Goal: Task Accomplishment & Management: Use online tool/utility

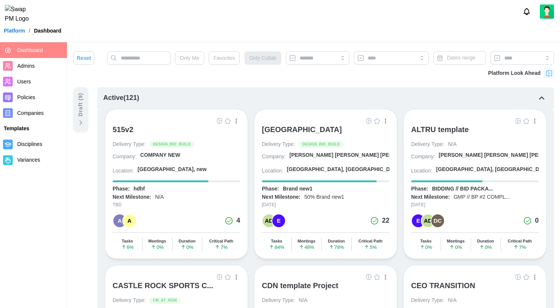
click at [550, 70] on img at bounding box center [549, 73] width 7 height 7
click at [550, 75] on img at bounding box center [549, 73] width 7 height 7
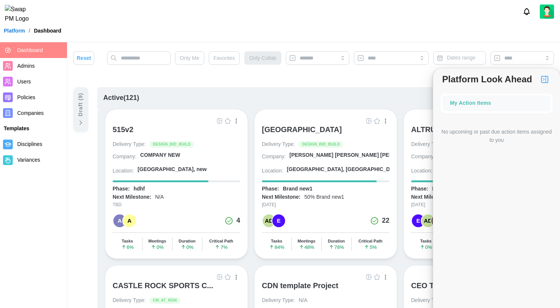
click at [485, 104] on div "My Action Items" at bounding box center [496, 103] width 93 height 8
click at [474, 106] on div "My Action Items" at bounding box center [496, 103] width 93 height 8
click at [545, 80] on img "button" at bounding box center [545, 79] width 9 height 9
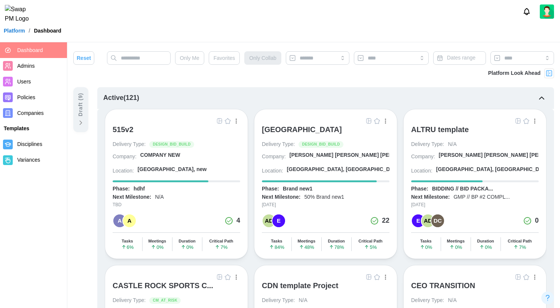
click at [340, 127] on div "[GEOGRAPHIC_DATA]" at bounding box center [302, 129] width 80 height 9
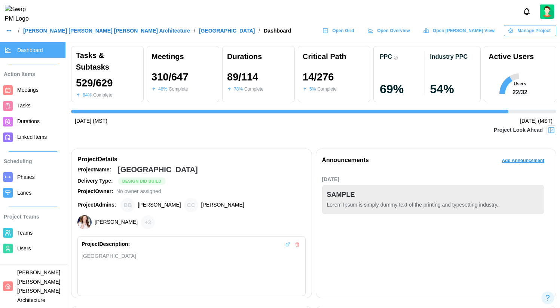
scroll to position [0, 5093]
click at [552, 131] on img at bounding box center [551, 130] width 7 height 7
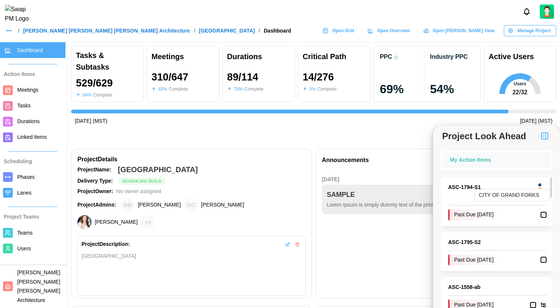
click at [540, 184] on div at bounding box center [540, 184] width 3 height 3
click at [464, 186] on link "ASC - 1794 - S1" at bounding box center [491, 187] width 84 height 8
click at [381, 124] on div "Feb 26, 2024 (MST) Nov 3, 2025 (MST)" at bounding box center [314, 121] width 486 height 8
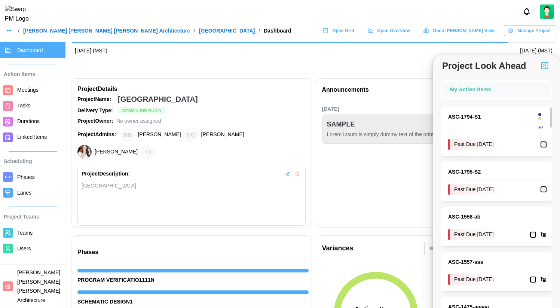
scroll to position [0, 0]
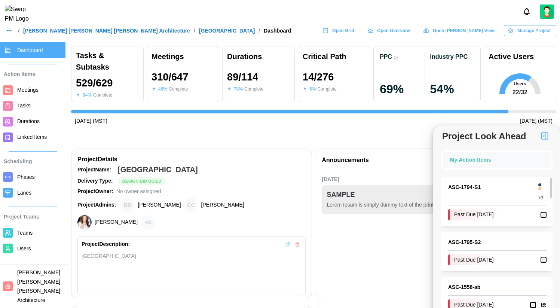
click at [544, 135] on img "button" at bounding box center [545, 135] width 9 height 9
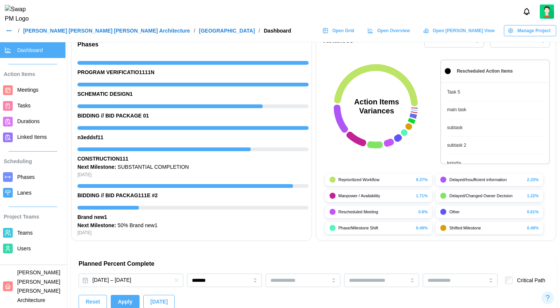
scroll to position [281, 0]
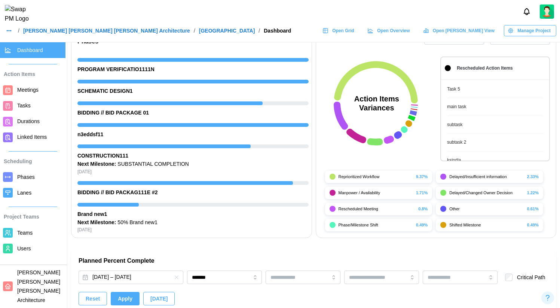
click at [470, 91] on link "Task 5" at bounding box center [495, 89] width 96 height 7
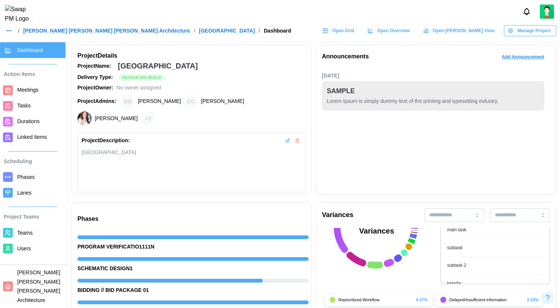
scroll to position [0, 0]
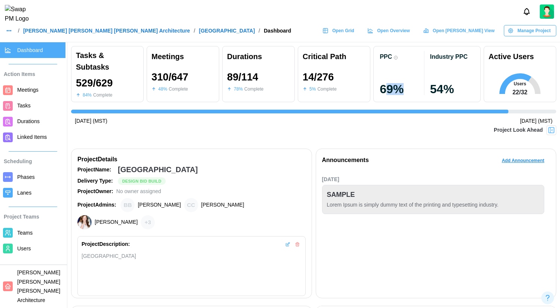
drag, startPoint x: 414, startPoint y: 96, endPoint x: 384, endPoint y: 93, distance: 29.4
click at [384, 93] on div "PPC 69 %" at bounding box center [402, 74] width 50 height 48
click at [384, 93] on div "69 %" at bounding box center [402, 89] width 44 height 12
drag, startPoint x: 340, startPoint y: 82, endPoint x: 307, endPoint y: 83, distance: 33.4
click at [307, 83] on div "14 / 276 5 % Complete" at bounding box center [334, 82] width 63 height 30
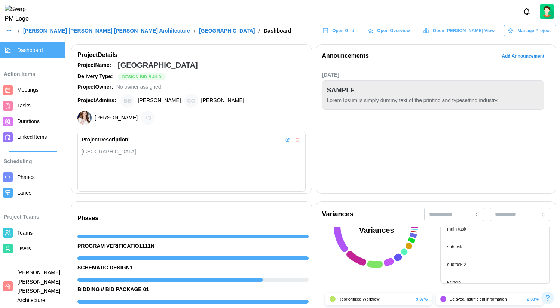
scroll to position [99, 0]
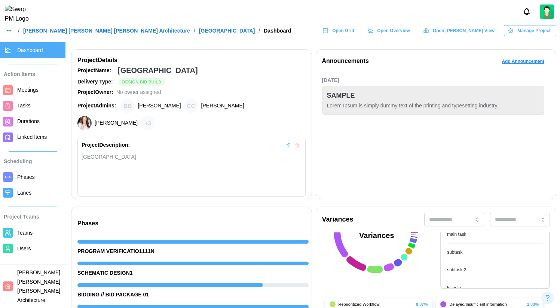
drag, startPoint x: 324, startPoint y: 151, endPoint x: 318, endPoint y: 151, distance: 6.4
drag, startPoint x: 316, startPoint y: 152, endPoint x: 312, endPoint y: 233, distance: 81.0
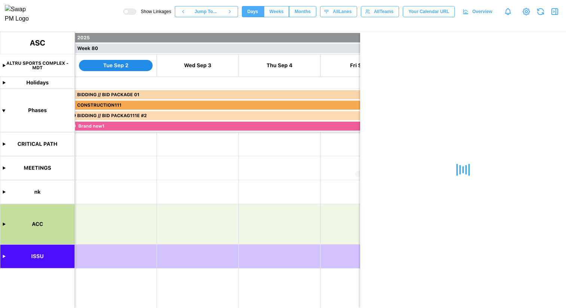
scroll to position [0, 32844]
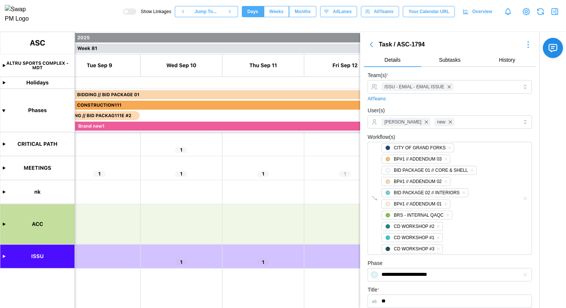
click at [374, 45] on icon "button" at bounding box center [371, 44] width 9 height 9
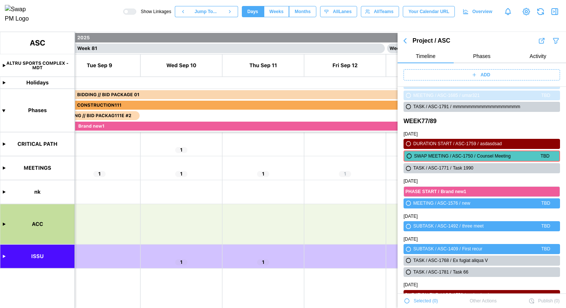
scroll to position [25362, 0]
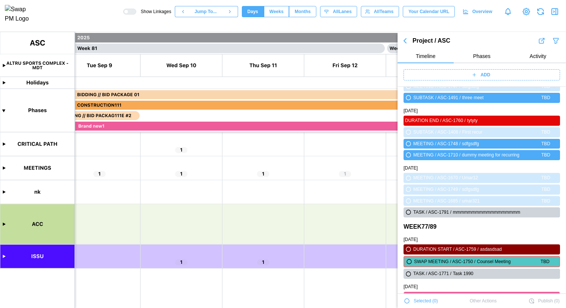
click at [465, 73] on div "ADD" at bounding box center [480, 75] width 147 height 10
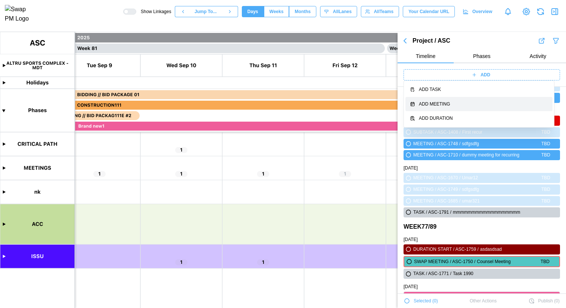
click at [445, 91] on div "Add Task" at bounding box center [483, 89] width 129 height 7
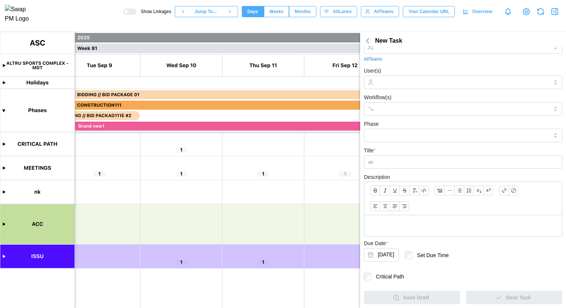
scroll to position [0, 0]
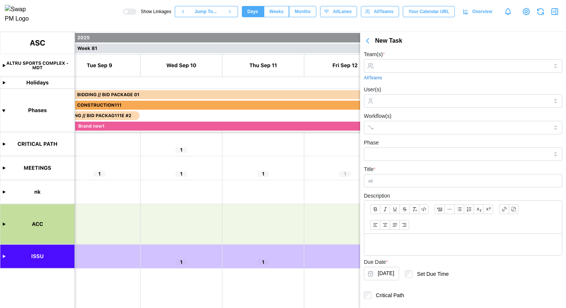
click at [371, 40] on icon "button" at bounding box center [367, 40] width 9 height 9
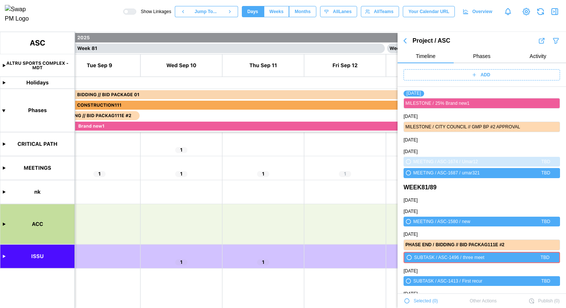
click at [405, 41] on icon "button" at bounding box center [405, 41] width 2 height 4
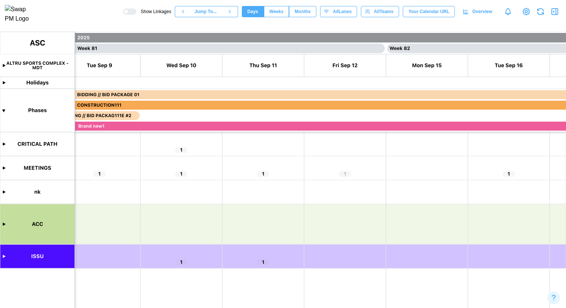
click at [553, 13] on icon "button" at bounding box center [554, 11] width 9 height 9
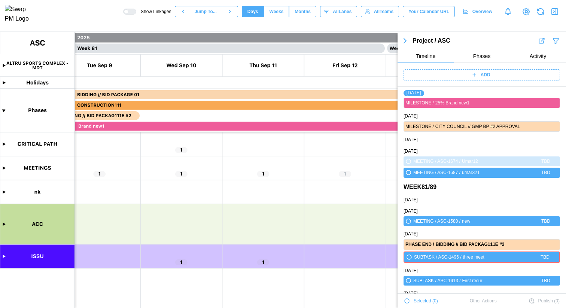
click at [404, 42] on icon "button" at bounding box center [405, 41] width 2 height 4
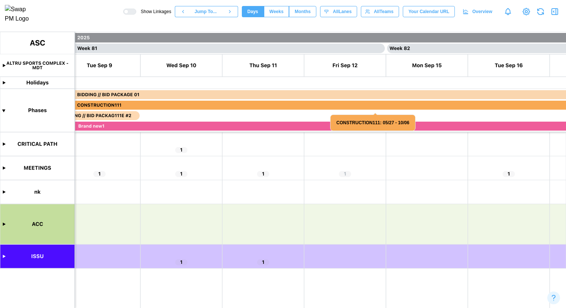
click at [4, 167] on canvas at bounding box center [283, 170] width 566 height 276
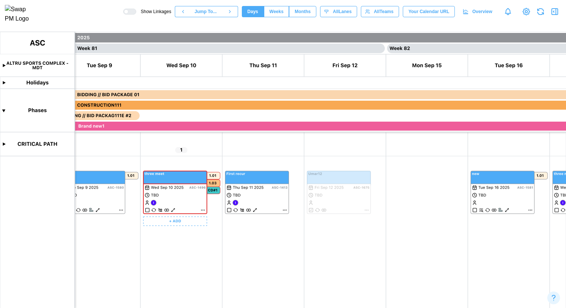
click at [203, 210] on canvas at bounding box center [283, 170] width 566 height 276
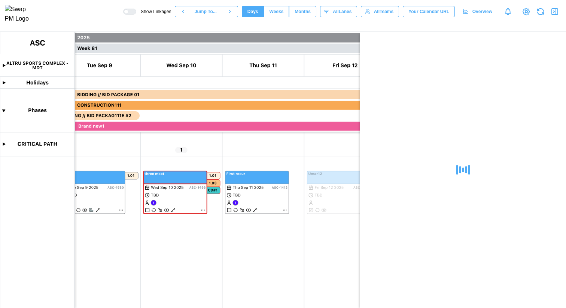
scroll to position [289, 0]
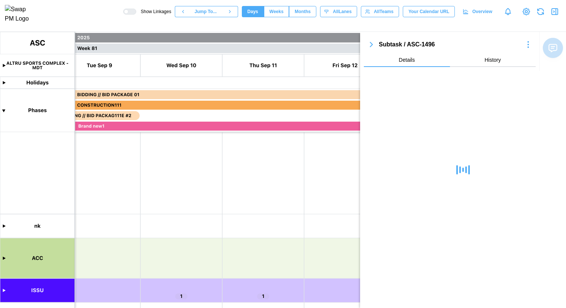
click at [4, 259] on canvas at bounding box center [283, 170] width 566 height 276
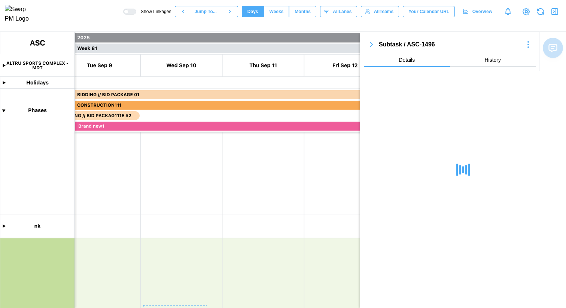
scroll to position [465, 0]
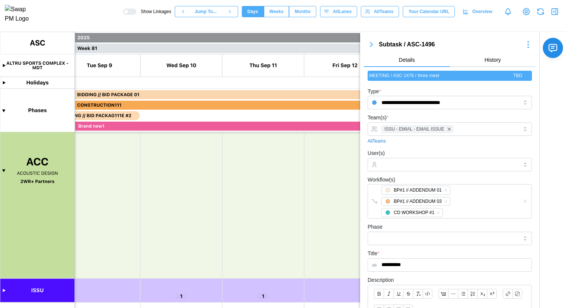
click at [553, 15] on icon "button" at bounding box center [554, 11] width 9 height 9
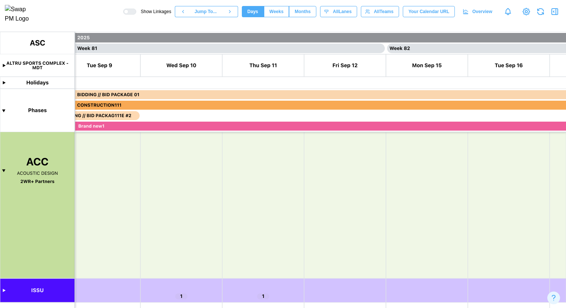
click at [4, 291] on canvas at bounding box center [283, 170] width 566 height 276
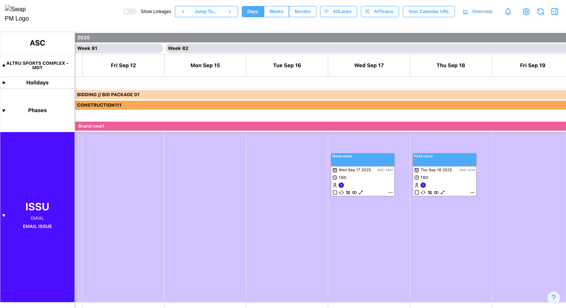
scroll to position [0, 33105]
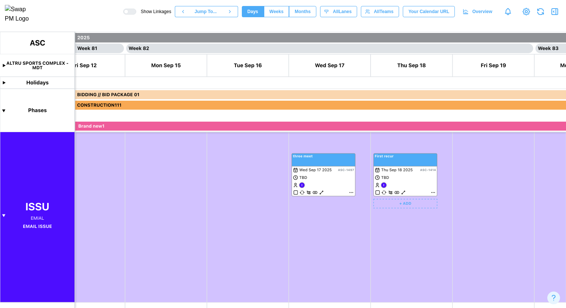
click at [353, 193] on canvas at bounding box center [283, 170] width 566 height 276
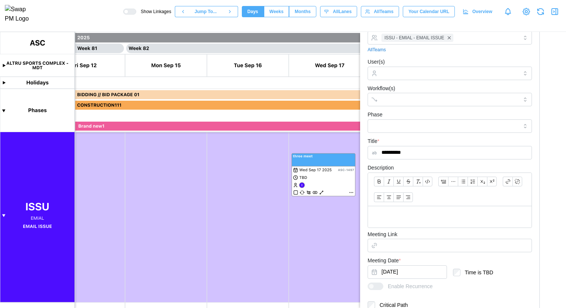
scroll to position [0, 0]
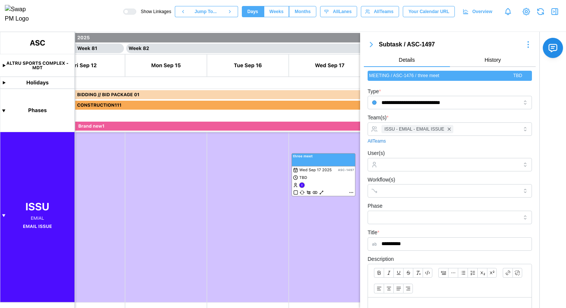
click at [368, 46] on icon "button" at bounding box center [371, 44] width 9 height 9
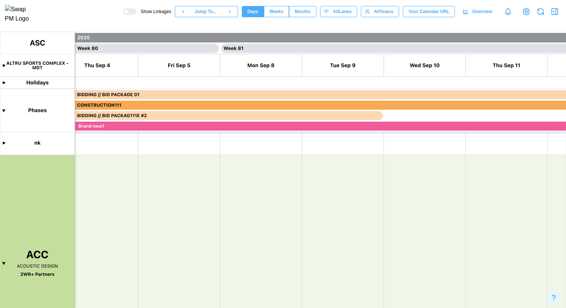
scroll to position [372, 0]
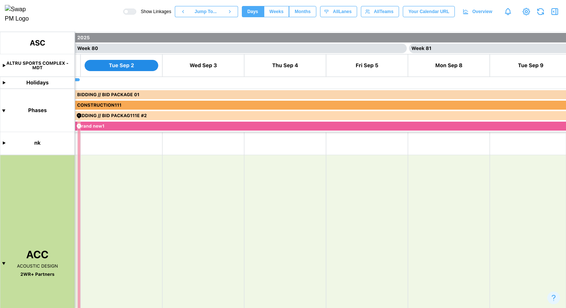
click at [4, 264] on canvas at bounding box center [283, 170] width 566 height 276
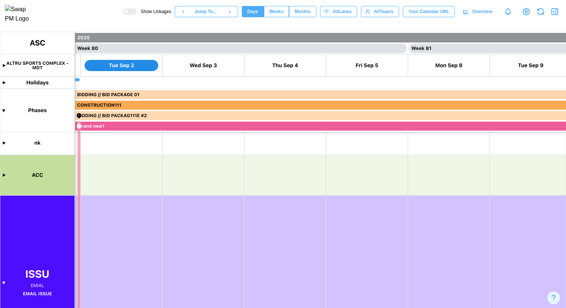
scroll to position [432, 0]
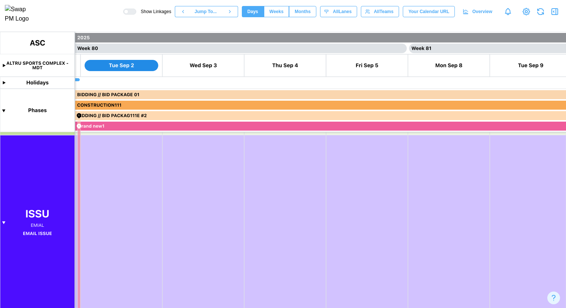
click at [3, 222] on canvas at bounding box center [283, 170] width 566 height 276
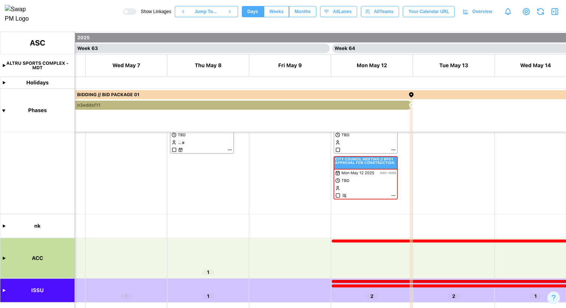
scroll to position [99, 0]
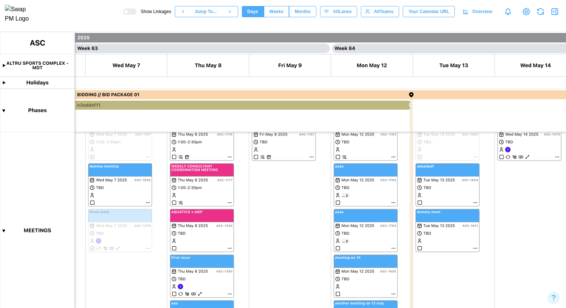
click at [4, 233] on canvas at bounding box center [283, 170] width 566 height 276
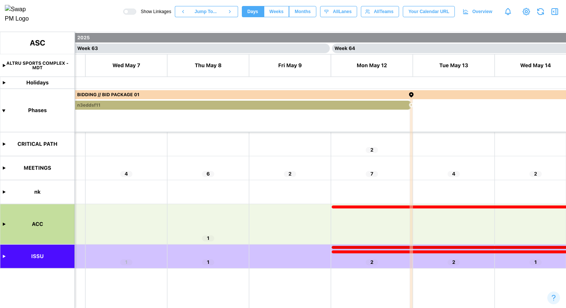
scroll to position [0, 0]
click at [3, 110] on canvas at bounding box center [283, 170] width 566 height 276
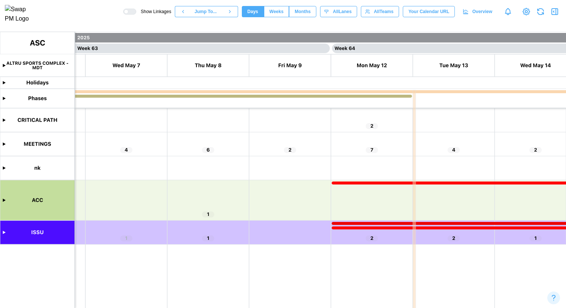
scroll to position [0, 25532]
click at [5, 235] on canvas at bounding box center [283, 170] width 566 height 276
click at [3, 231] on canvas at bounding box center [283, 170] width 566 height 276
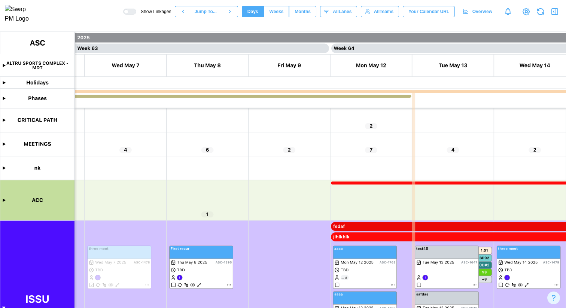
scroll to position [92, 0]
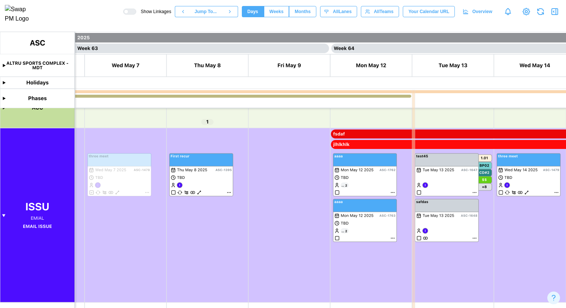
click at [3, 216] on canvas at bounding box center [283, 170] width 566 height 276
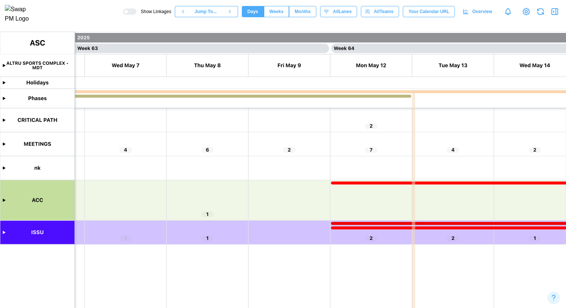
click at [303, 11] on span "Months" at bounding box center [303, 11] width 16 height 10
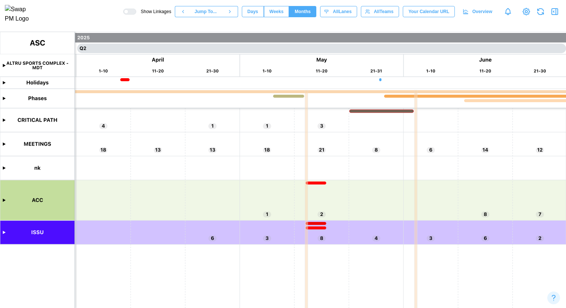
scroll to position [0, 2302]
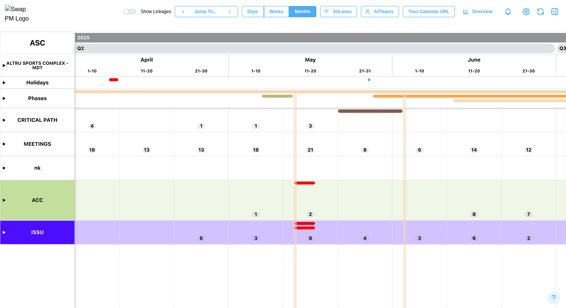
click at [281, 14] on button "Weeks" at bounding box center [276, 11] width 25 height 11
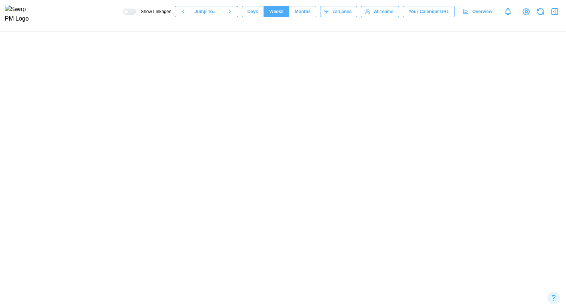
scroll to position [0, 13999]
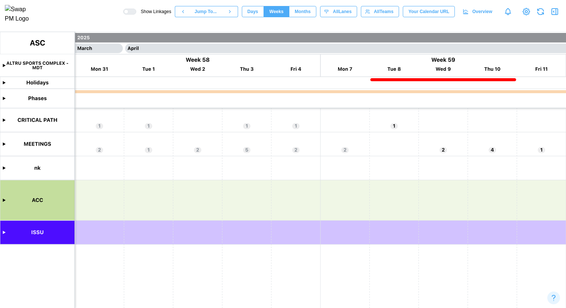
click at [254, 12] on button "Days" at bounding box center [253, 11] width 22 height 11
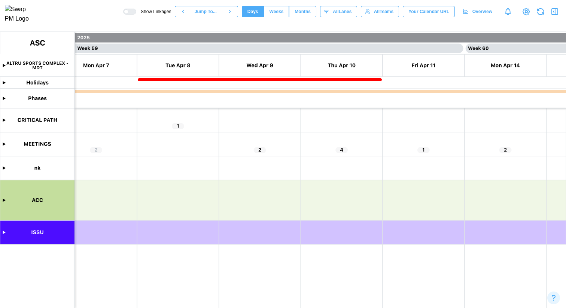
scroll to position [0, 23803]
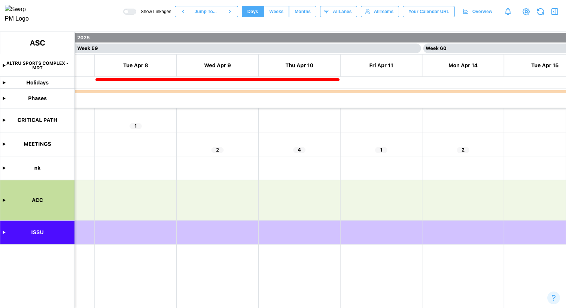
click at [271, 12] on span "Weeks" at bounding box center [277, 11] width 14 height 10
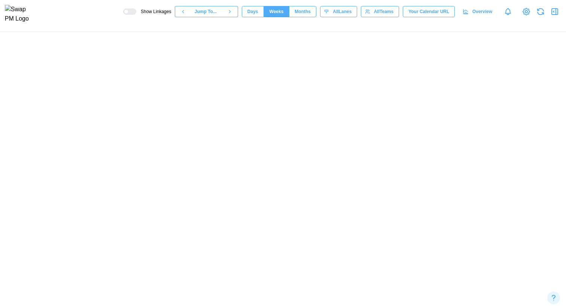
scroll to position [0, 14244]
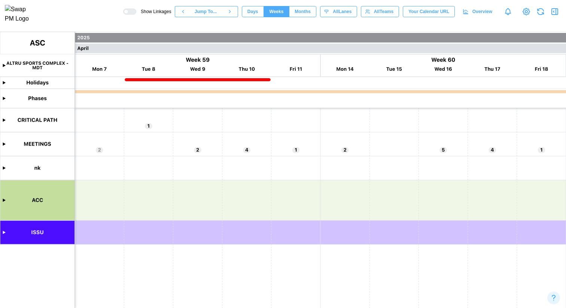
click at [296, 15] on span "Months" at bounding box center [303, 11] width 16 height 10
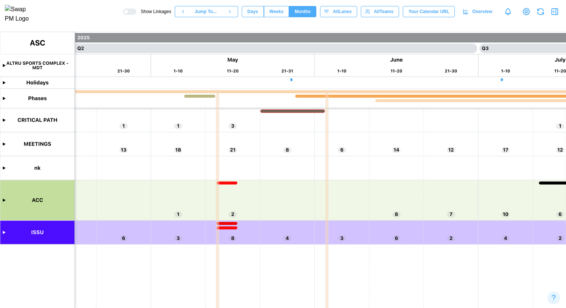
scroll to position [0, 2380]
click at [254, 16] on button "Days" at bounding box center [253, 11] width 22 height 11
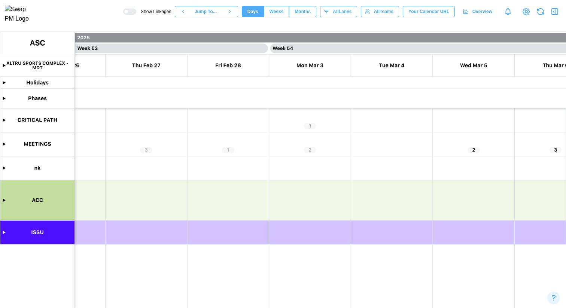
scroll to position [0, 21516]
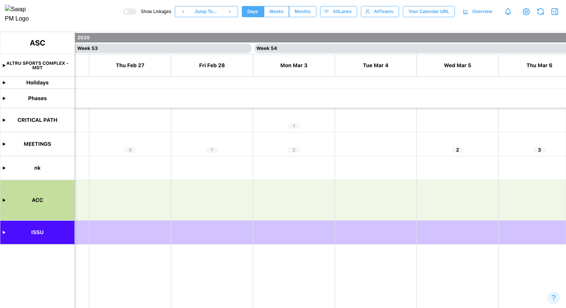
click at [300, 201] on canvas at bounding box center [283, 170] width 566 height 276
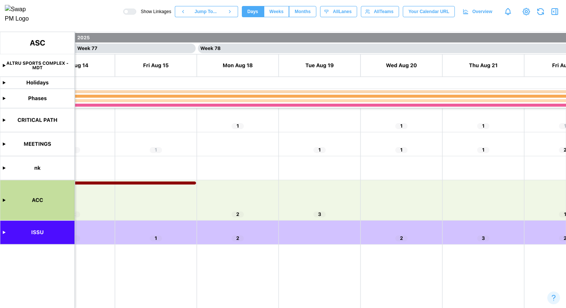
scroll to position [0, 30822]
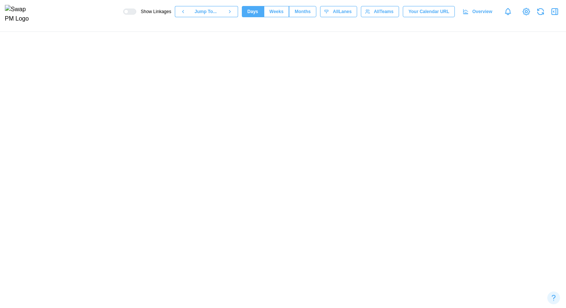
scroll to position [0, 30822]
click at [3, 232] on canvas at bounding box center [283, 170] width 566 height 276
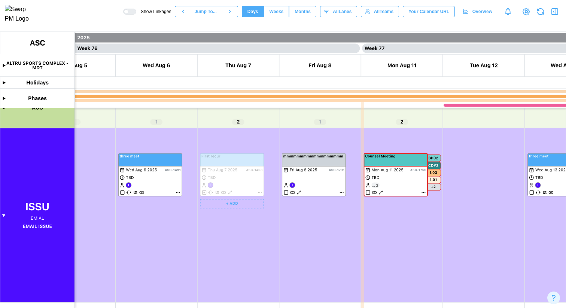
scroll to position [92, 0]
click at [274, 13] on span "Weeks" at bounding box center [277, 11] width 14 height 10
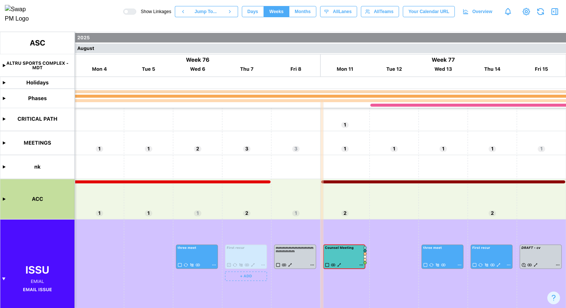
scroll to position [36, 0]
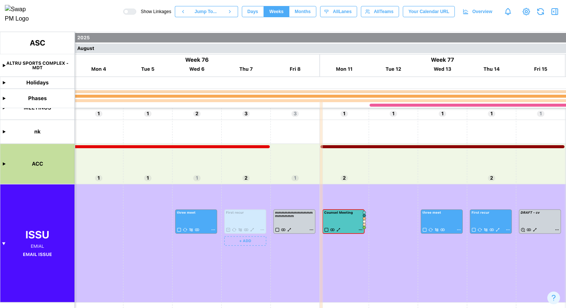
click at [297, 13] on span "Months" at bounding box center [303, 11] width 16 height 10
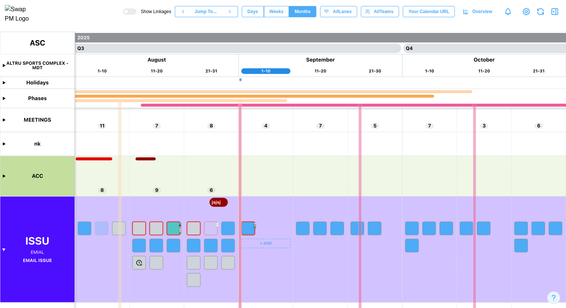
scroll to position [0, 2884]
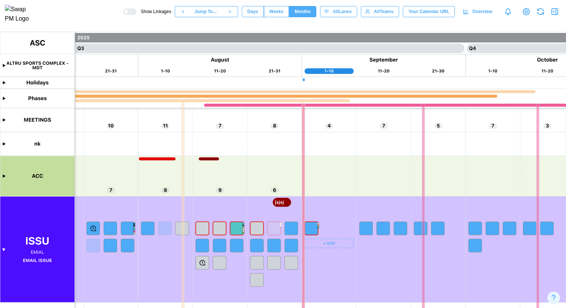
click at [279, 14] on button "Weeks" at bounding box center [276, 11] width 25 height 11
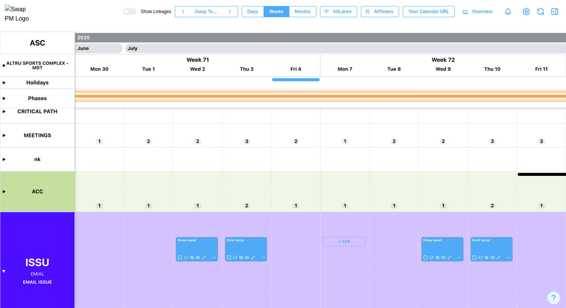
scroll to position [36, 0]
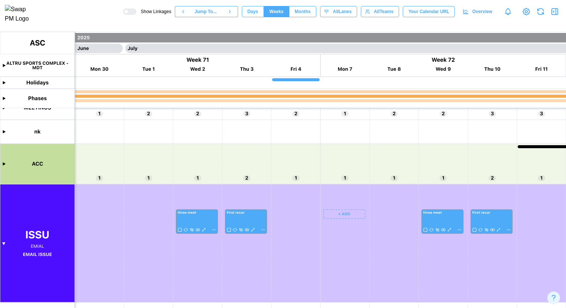
click at [247, 17] on span "Days" at bounding box center [252, 11] width 11 height 10
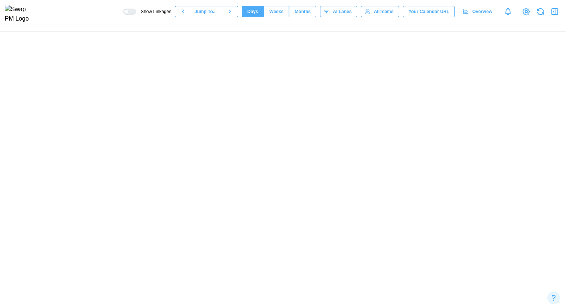
scroll to position [0, 28652]
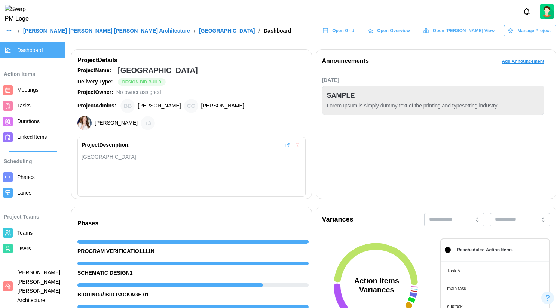
scroll to position [0, 5093]
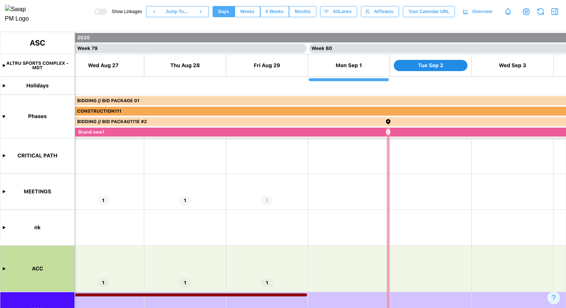
scroll to position [26, 0]
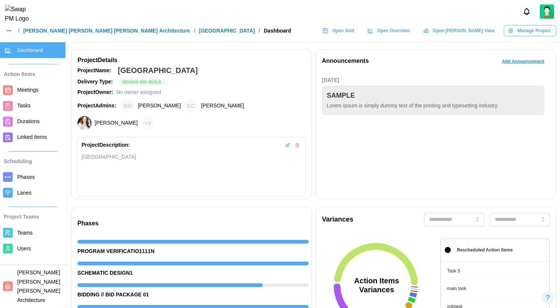
scroll to position [0, 5093]
